Goal: Information Seeking & Learning: Learn about a topic

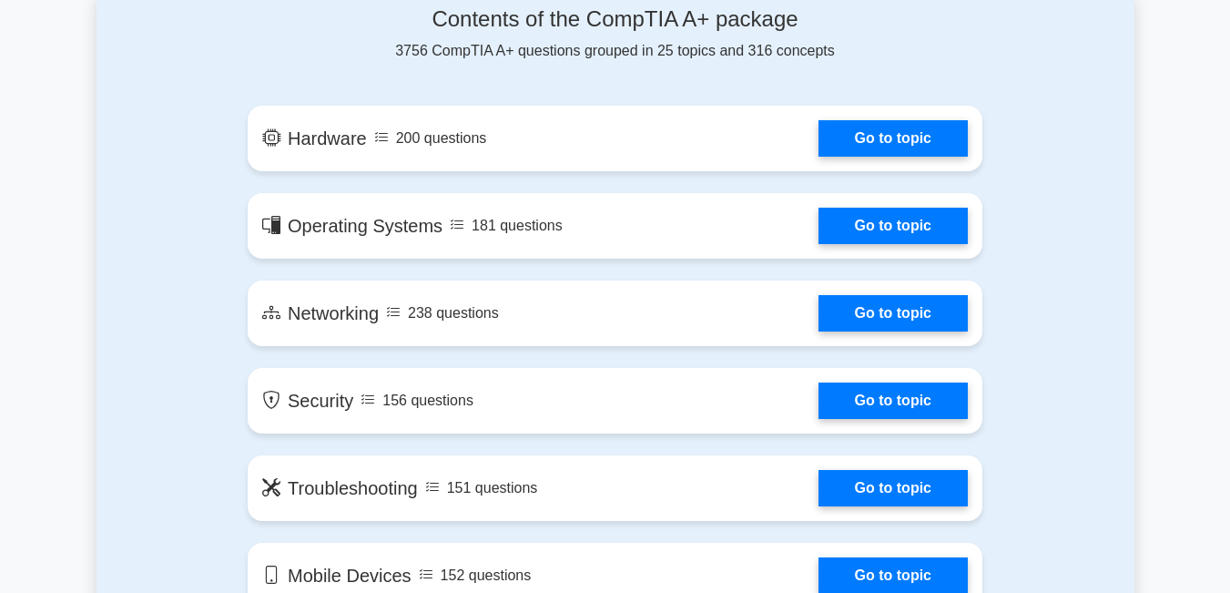
scroll to position [917, 0]
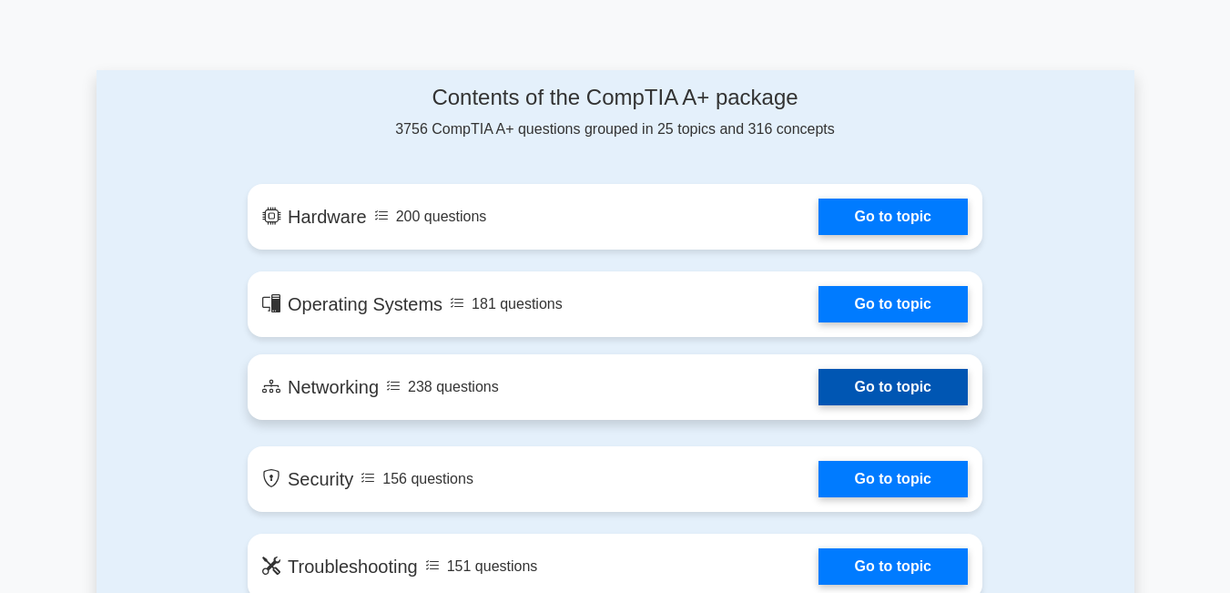
click at [926, 384] on link "Go to topic" at bounding box center [892, 387] width 149 height 36
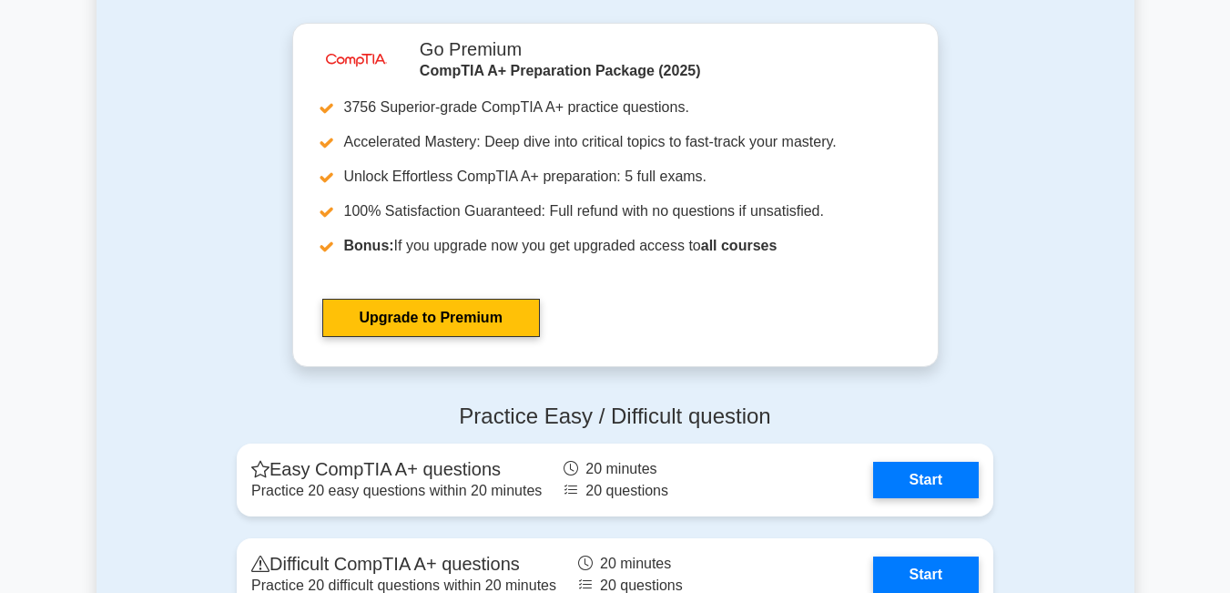
scroll to position [3284, 0]
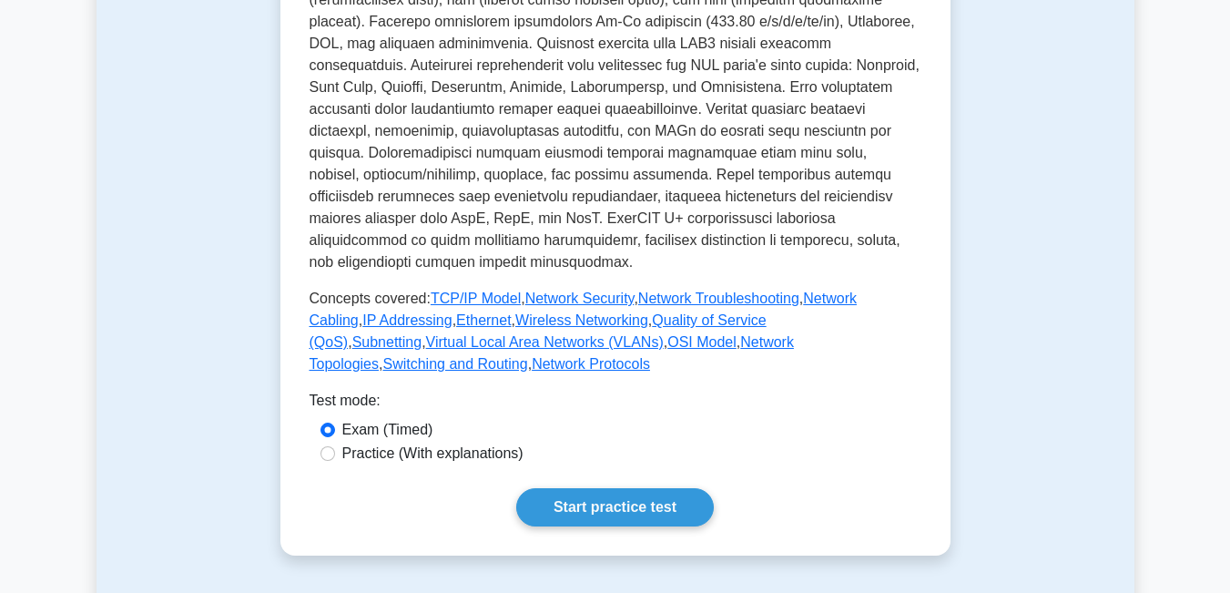
scroll to position [728, 0]
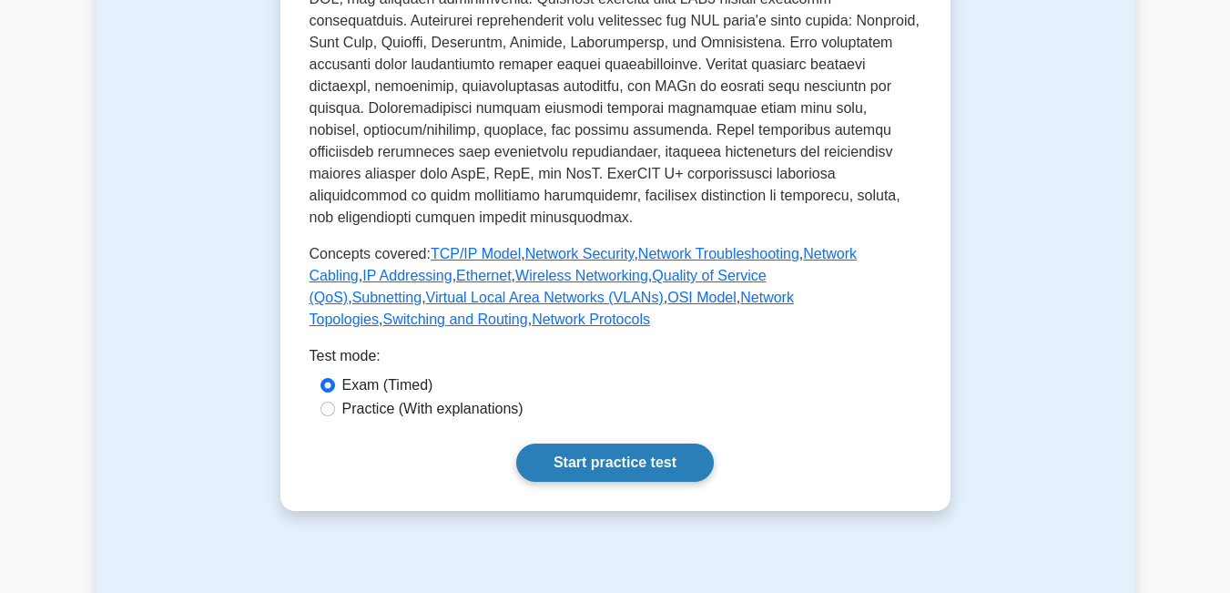
click at [606, 443] on link "Start practice test" at bounding box center [615, 462] width 198 height 38
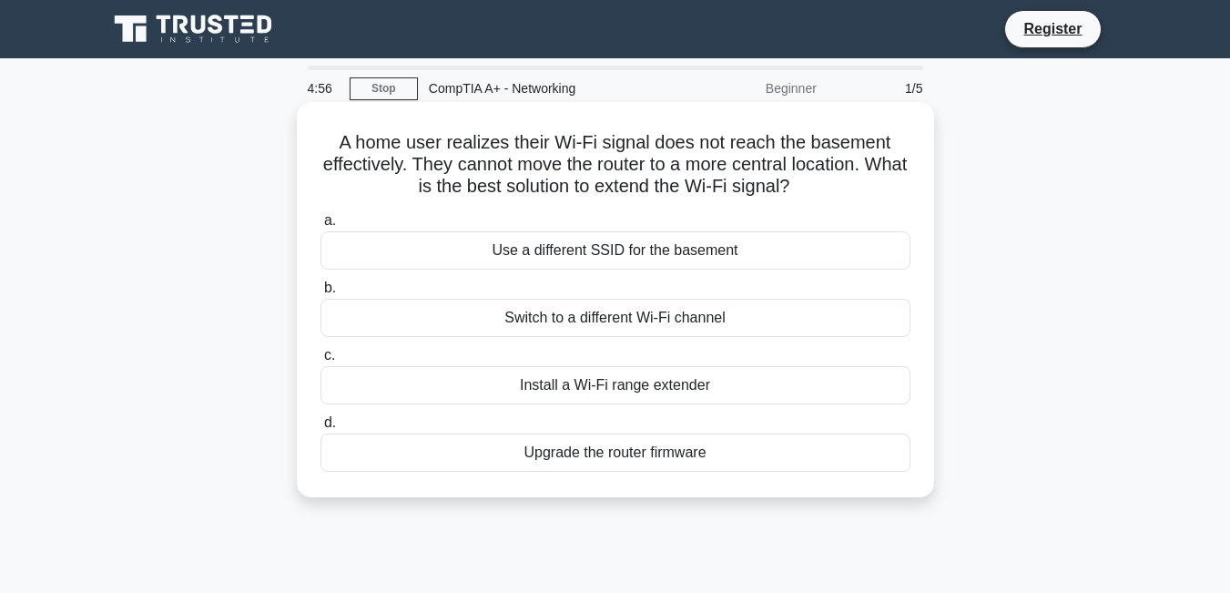
click at [627, 320] on div "Switch to a different Wi-Fi channel" at bounding box center [615, 318] width 590 height 38
click at [320, 294] on input "b. Switch to a different Wi-Fi channel" at bounding box center [320, 288] width 0 height 12
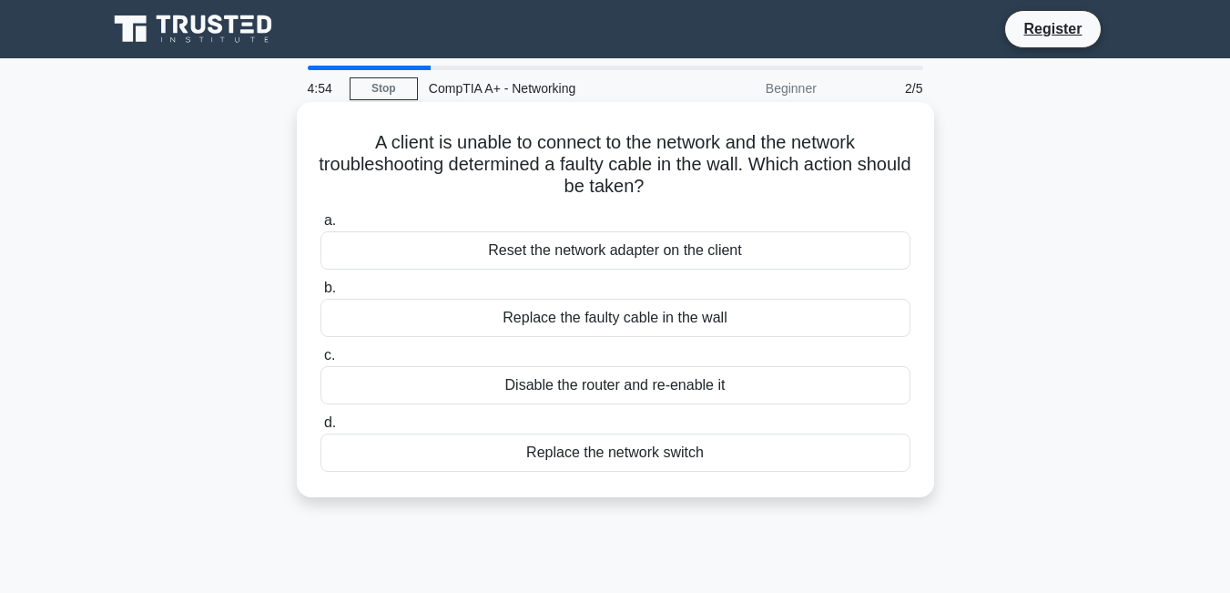
click at [640, 245] on div "Reset the network adapter on the client" at bounding box center [615, 250] width 590 height 38
click at [320, 227] on input "a. Reset the network adapter on the client" at bounding box center [320, 221] width 0 height 12
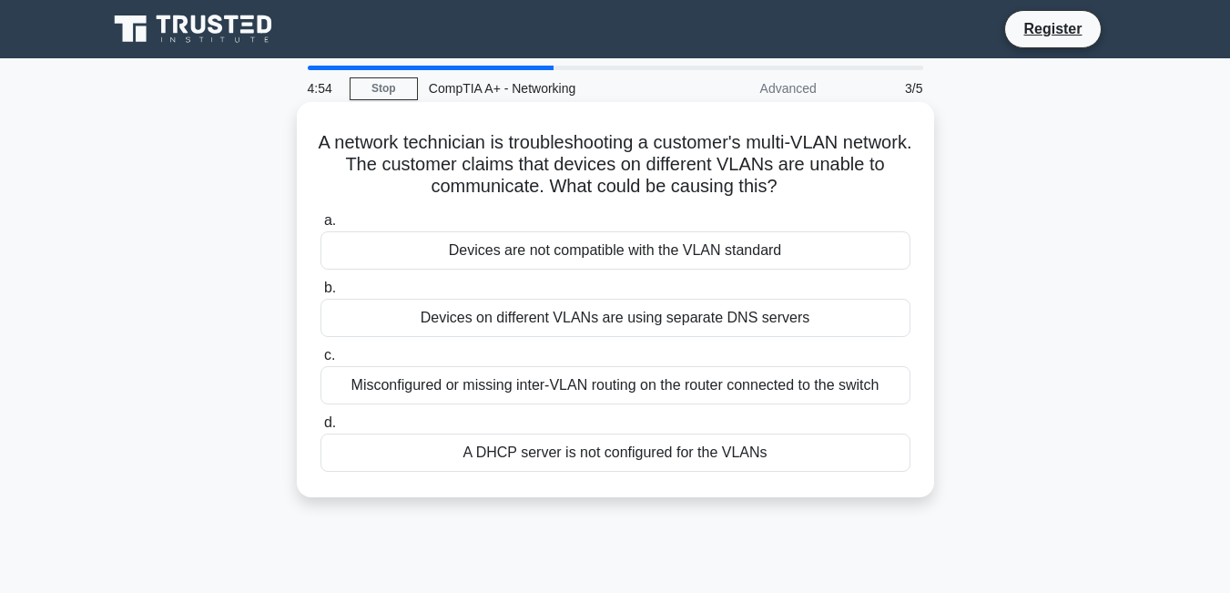
click at [630, 304] on div "Devices on different VLANs are using separate DNS servers" at bounding box center [615, 318] width 590 height 38
click at [320, 294] on input "b. Devices on different VLANs are using separate DNS servers" at bounding box center [320, 288] width 0 height 12
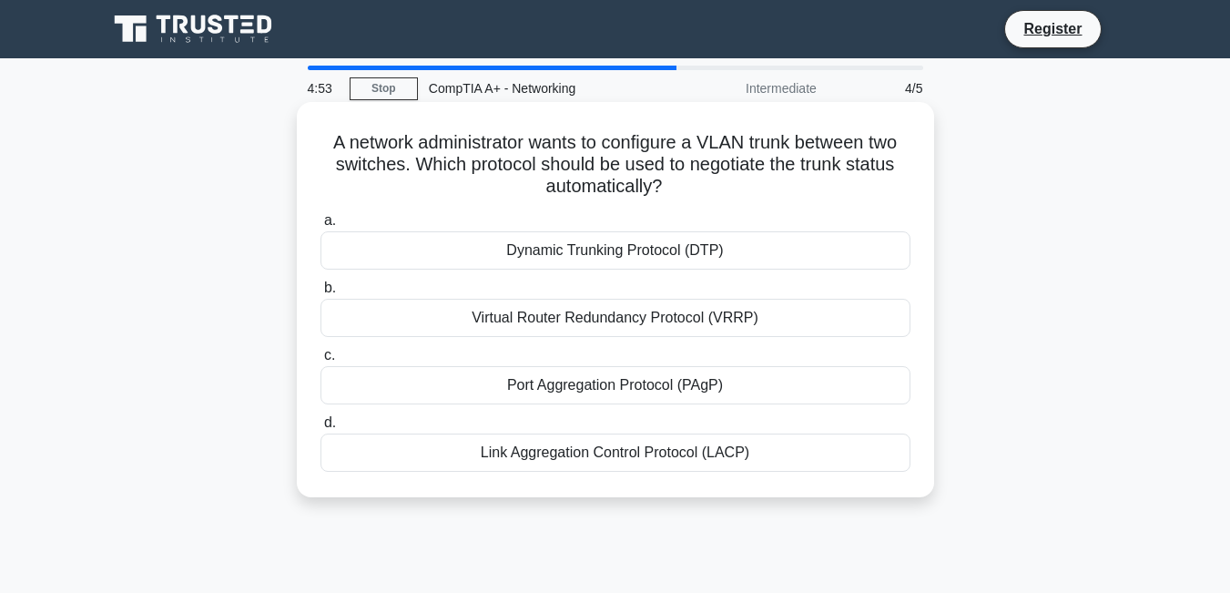
click at [635, 253] on div "Dynamic Trunking Protocol (DTP)" at bounding box center [615, 250] width 590 height 38
click at [320, 227] on input "a. Dynamic Trunking Protocol (DTP)" at bounding box center [320, 221] width 0 height 12
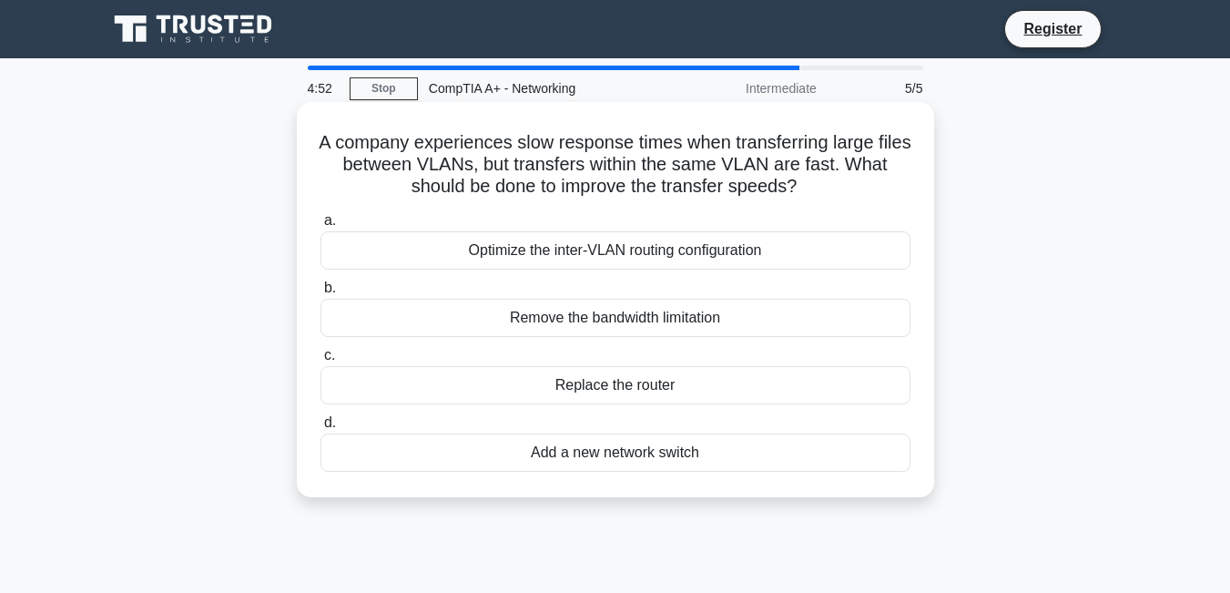
click at [635, 303] on div "Remove the bandwidth limitation" at bounding box center [615, 318] width 590 height 38
click at [320, 294] on input "b. Remove the bandwidth limitation" at bounding box center [320, 288] width 0 height 12
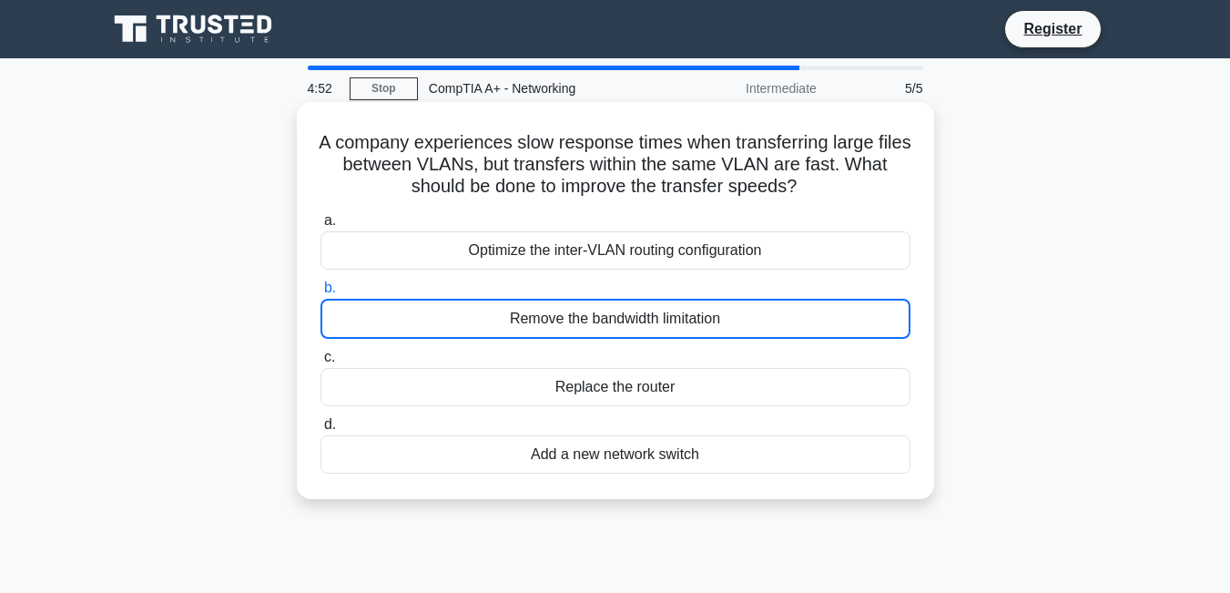
click at [638, 254] on div "Optimize the inter-VLAN routing configuration" at bounding box center [615, 250] width 590 height 38
click at [320, 227] on input "a. Optimize the inter-VLAN routing configuration" at bounding box center [320, 221] width 0 height 12
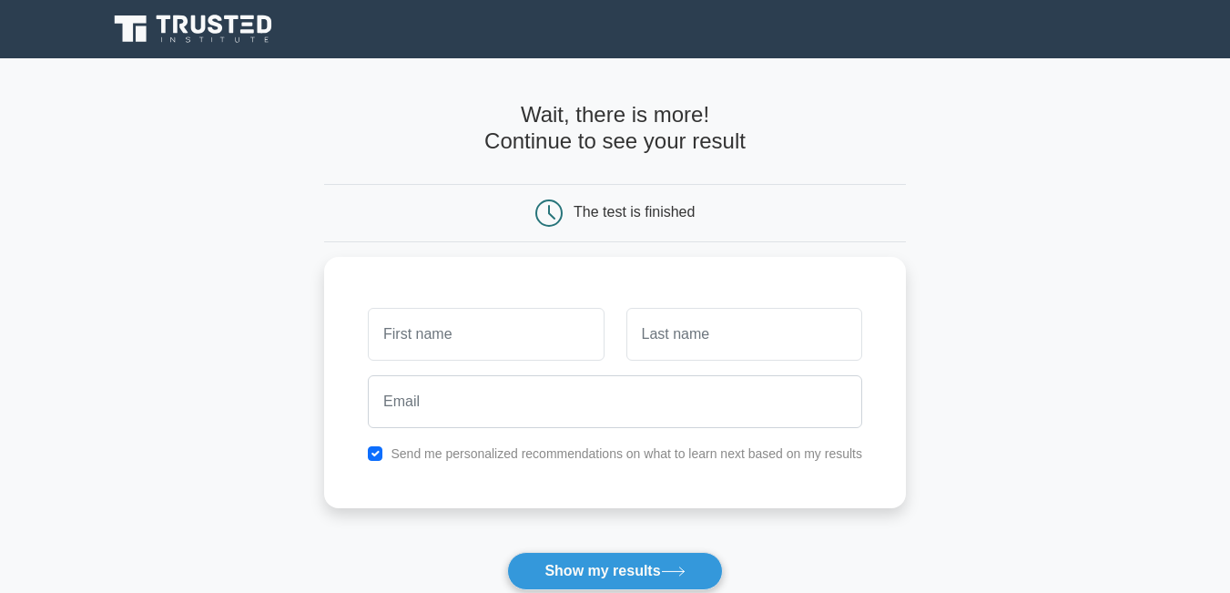
click at [639, 308] on input "text" at bounding box center [744, 334] width 236 height 53
click at [474, 292] on div "Send me personalized recommendations on what to learn next based on my results" at bounding box center [615, 377] width 582 height 251
